Goal: Transaction & Acquisition: Download file/media

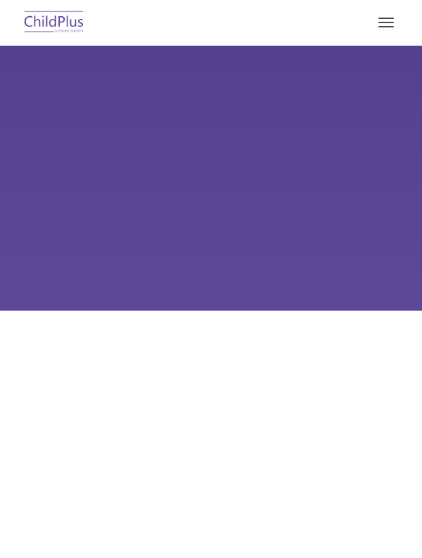
click at [389, 22] on span "button" at bounding box center [385, 22] width 15 height 1
type input ""
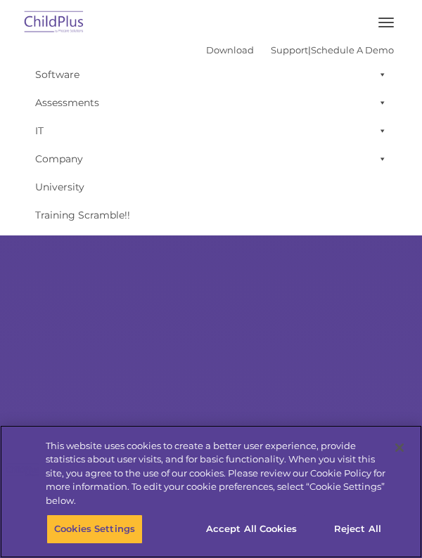
select select "MEDIUM"
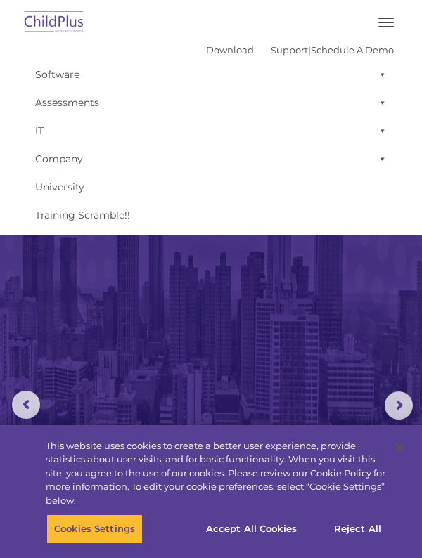
click at [387, 25] on button "button" at bounding box center [386, 22] width 30 height 22
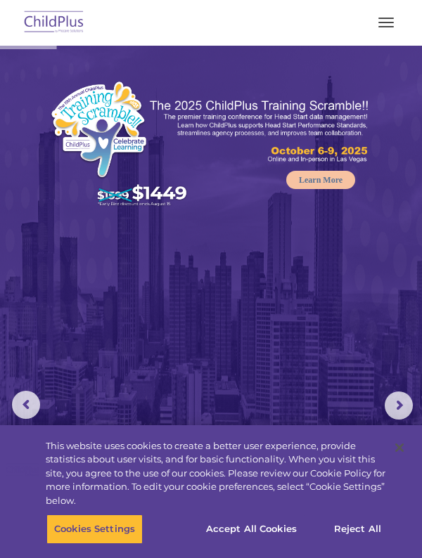
click at [389, 25] on button "button" at bounding box center [386, 22] width 30 height 22
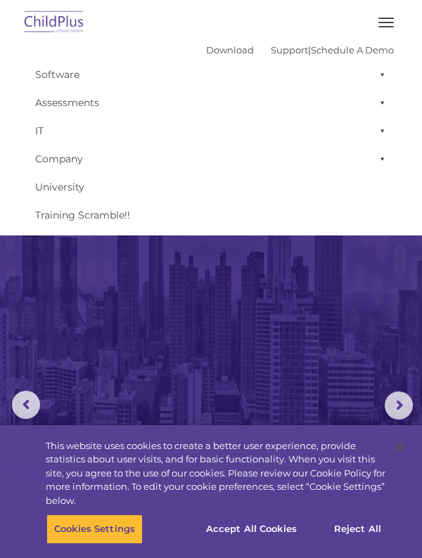
click at [382, 75] on span at bounding box center [380, 74] width 14 height 28
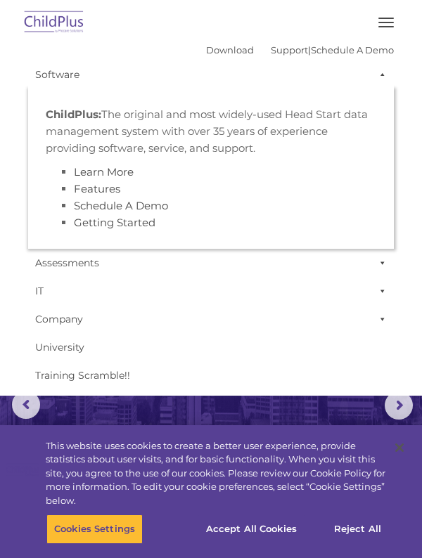
click at [295, 212] on li "Schedule A Demo" at bounding box center [225, 206] width 302 height 17
click at [217, 47] on link "Download" at bounding box center [230, 49] width 48 height 11
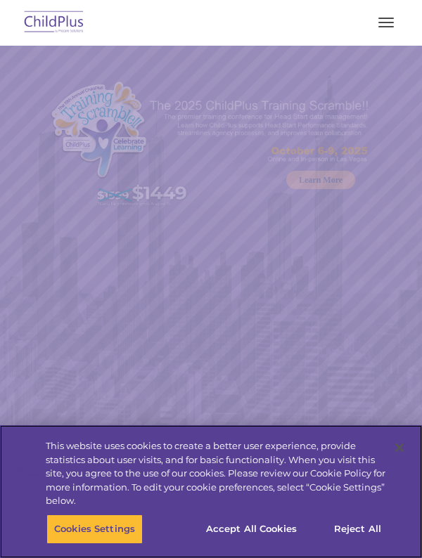
select select "MEDIUM"
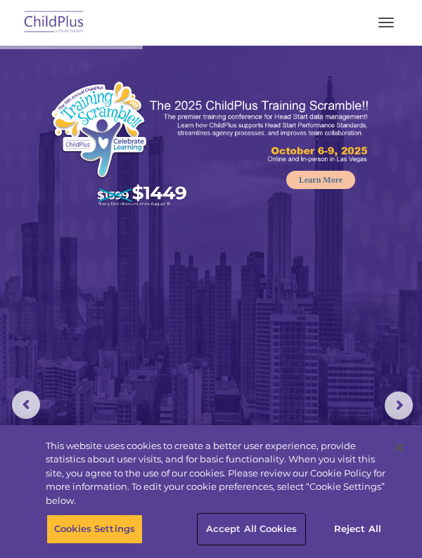
click at [250, 532] on button "Accept All Cookies" at bounding box center [251, 530] width 106 height 30
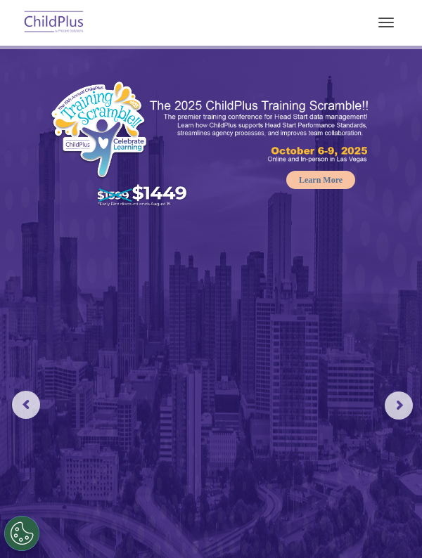
click at [389, 22] on span "button" at bounding box center [385, 22] width 15 height 1
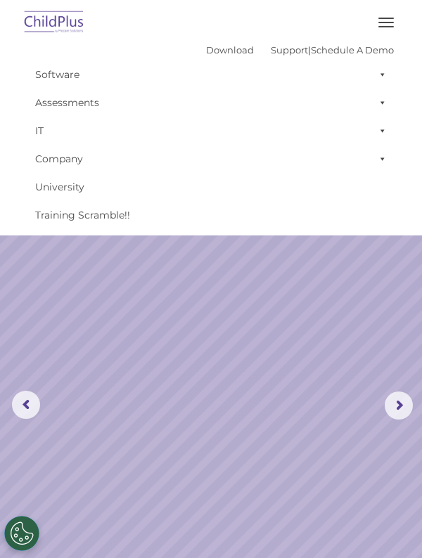
click at [385, 26] on span "button" at bounding box center [385, 26] width 15 height 1
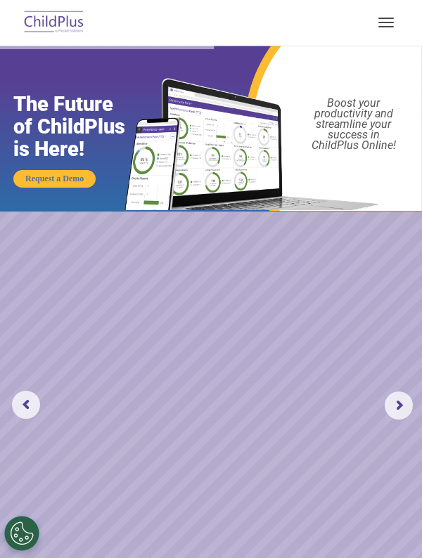
click at [386, 24] on button "button" at bounding box center [386, 22] width 30 height 22
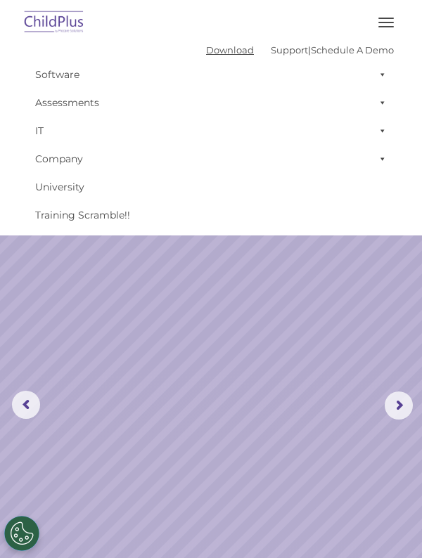
click at [206, 54] on link "Download" at bounding box center [230, 49] width 48 height 11
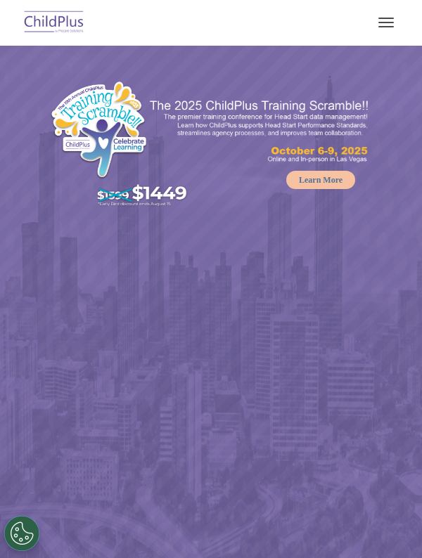
select select "MEDIUM"
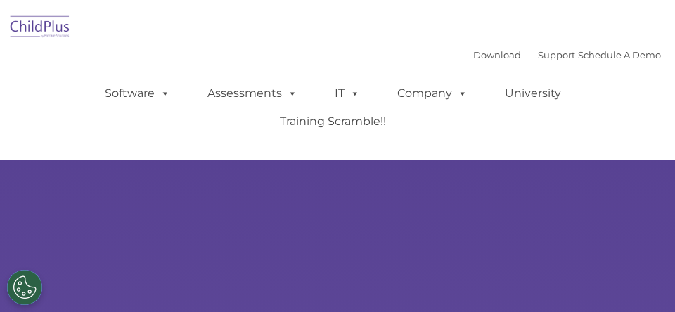
type input ""
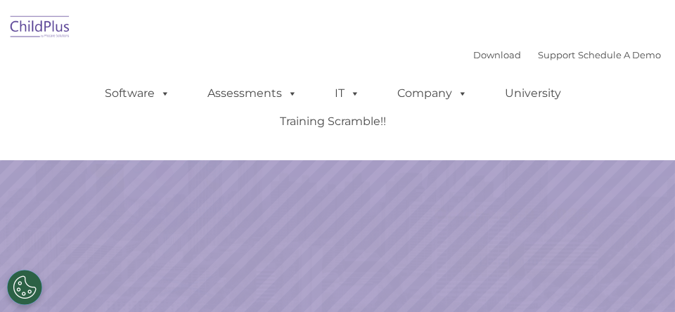
select select "MEDIUM"
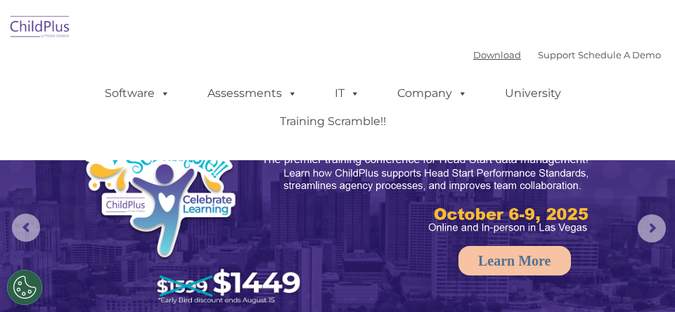
click at [477, 58] on link "Download" at bounding box center [497, 54] width 48 height 11
